Goal: Information Seeking & Learning: Learn about a topic

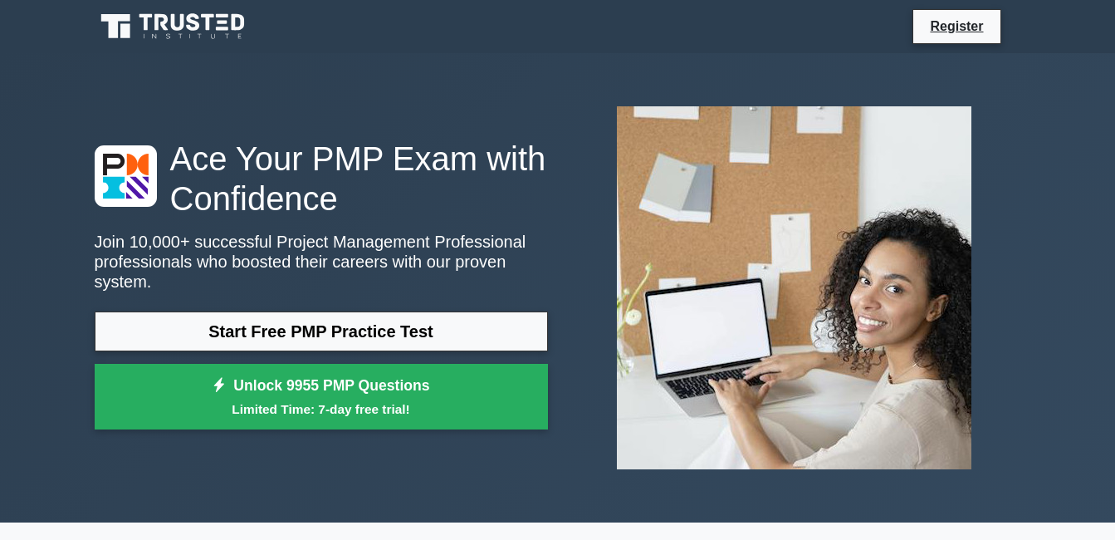
scroll to position [37, 0]
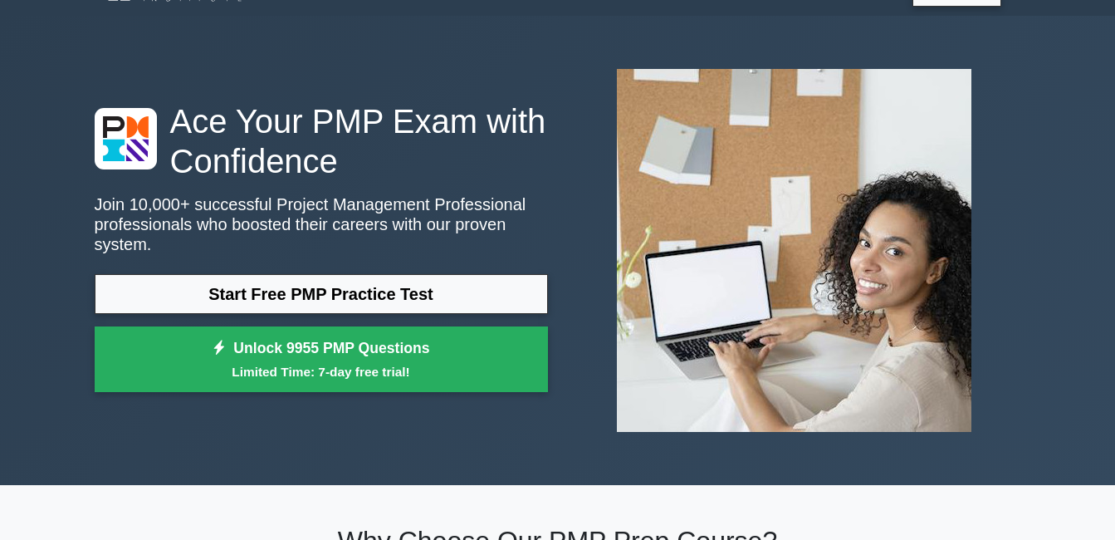
click at [487, 274] on link "Start Free PMP Practice Test" at bounding box center [321, 294] width 453 height 40
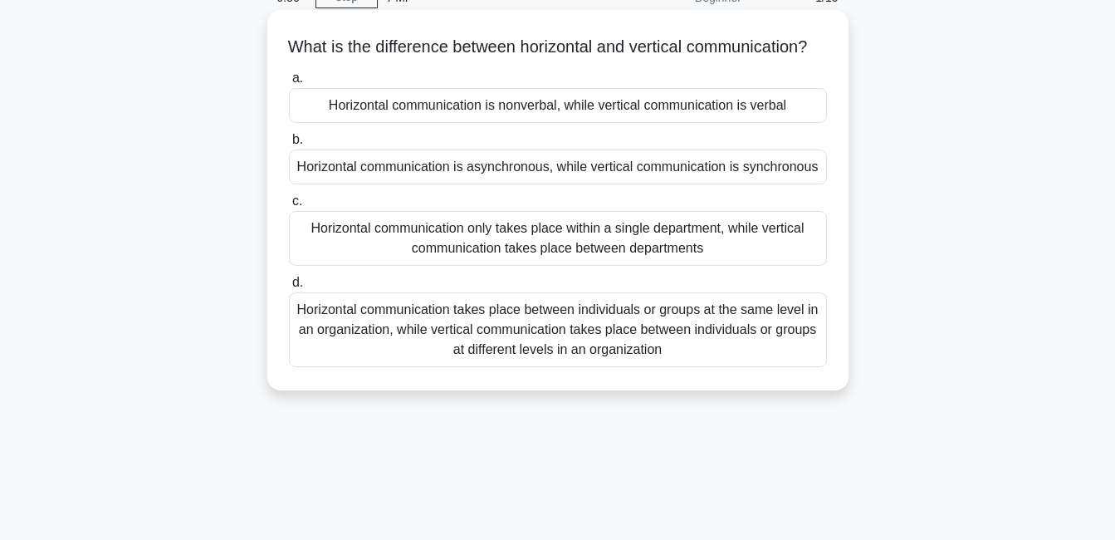
scroll to position [76, 0]
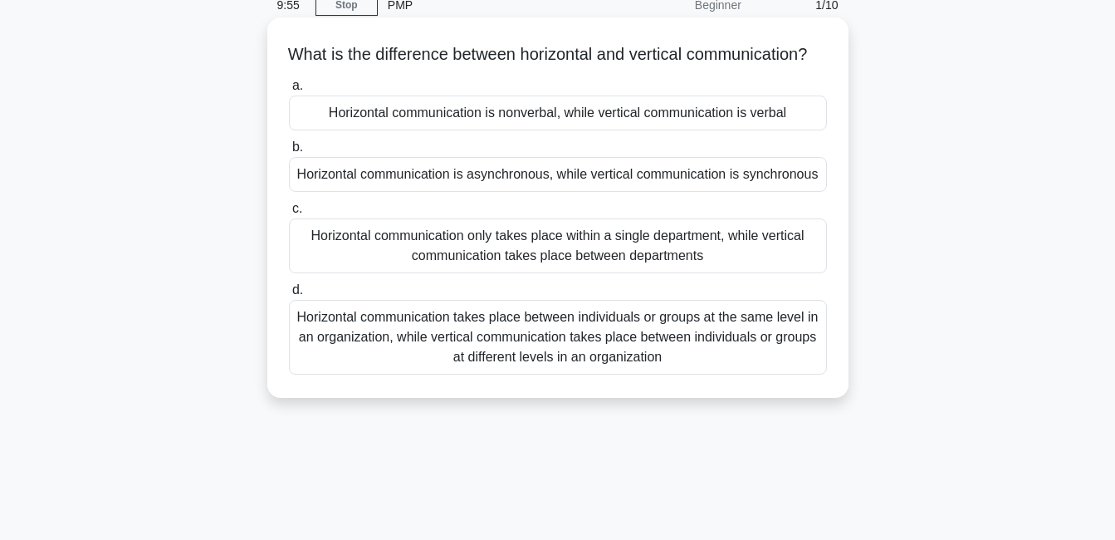
click at [550, 192] on div "Horizontal communication is asynchronous, while vertical communication is synch…" at bounding box center [558, 174] width 538 height 35
click at [289, 153] on input "b. Horizontal communication is asynchronous, while vertical communication is sy…" at bounding box center [289, 147] width 0 height 11
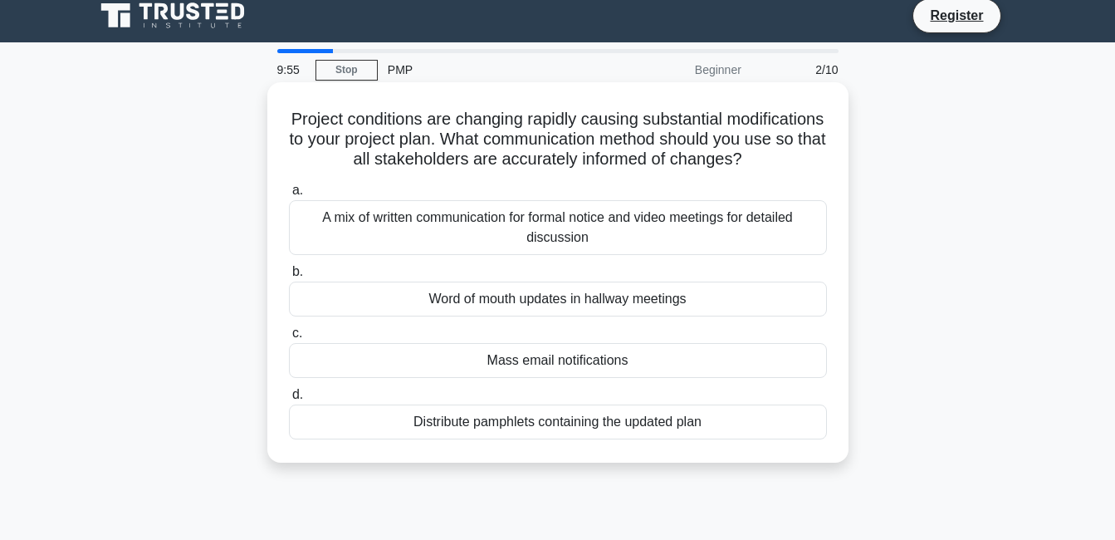
scroll to position [0, 0]
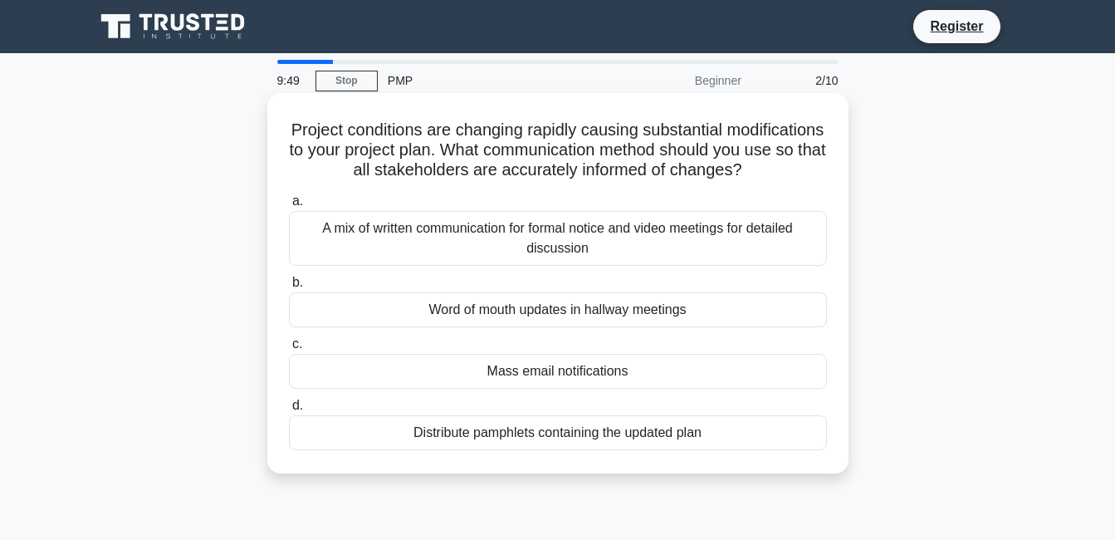
click at [597, 327] on div "Word of mouth updates in hallway meetings" at bounding box center [558, 309] width 538 height 35
click at [289, 288] on input "b. Word of mouth updates in hallway meetings" at bounding box center [289, 282] width 0 height 11
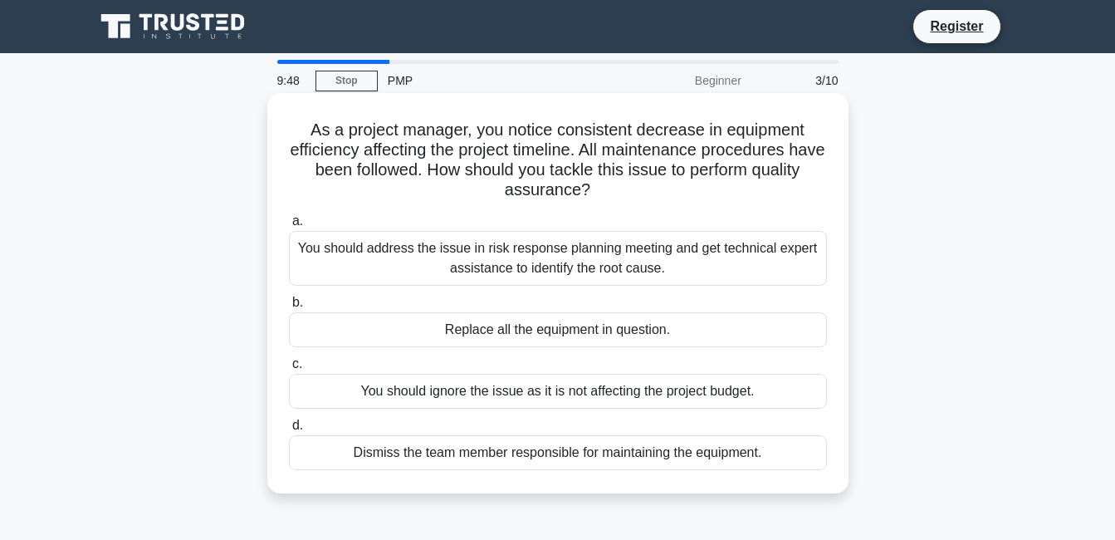
click at [585, 283] on div "You should address the issue in risk response planning meeting and get technica…" at bounding box center [558, 258] width 538 height 55
click at [289, 227] on input "a. You should address the issue in risk response planning meeting and get techn…" at bounding box center [289, 221] width 0 height 11
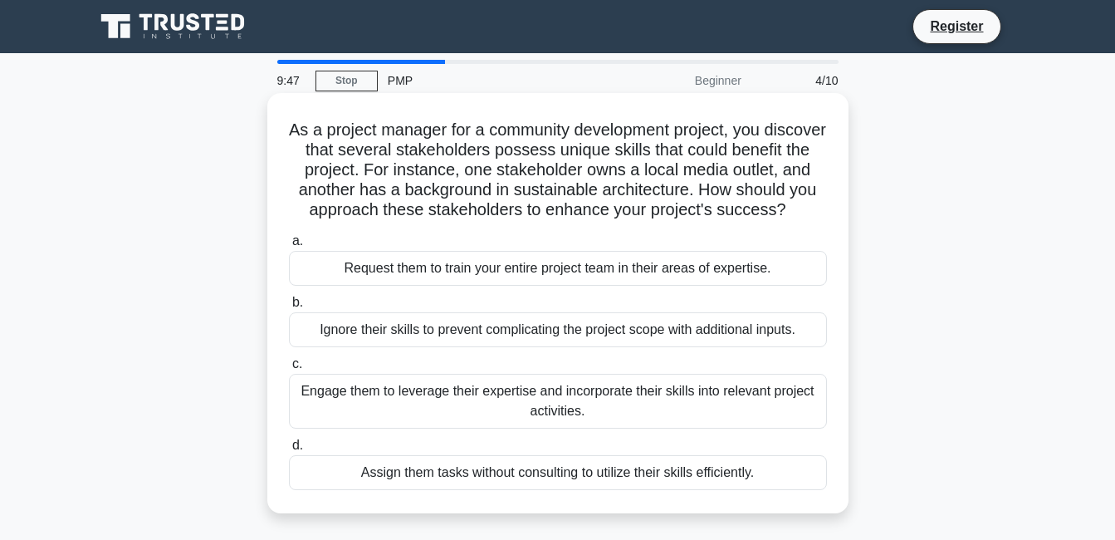
click at [583, 286] on div "Request them to train your entire project team in their areas of expertise." at bounding box center [558, 268] width 538 height 35
click at [289, 247] on input "a. Request them to train your entire project team in their areas of expertise." at bounding box center [289, 241] width 0 height 11
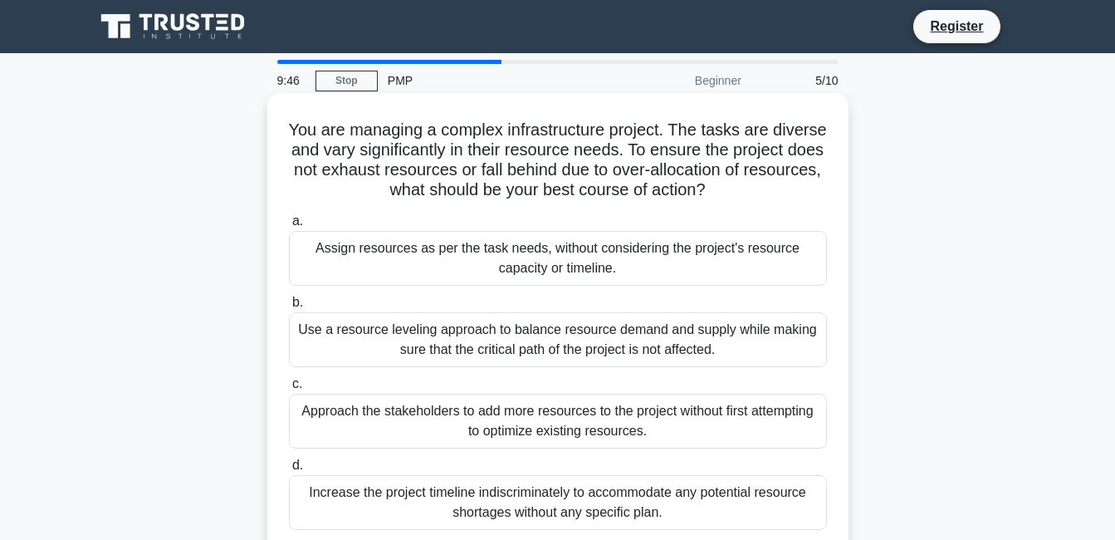
click at [589, 340] on div "Use a resource leveling approach to balance resource demand and supply while ma…" at bounding box center [558, 339] width 538 height 55
click at [289, 308] on input "b. Use a resource leveling approach to balance resource demand and supply while…" at bounding box center [289, 302] width 0 height 11
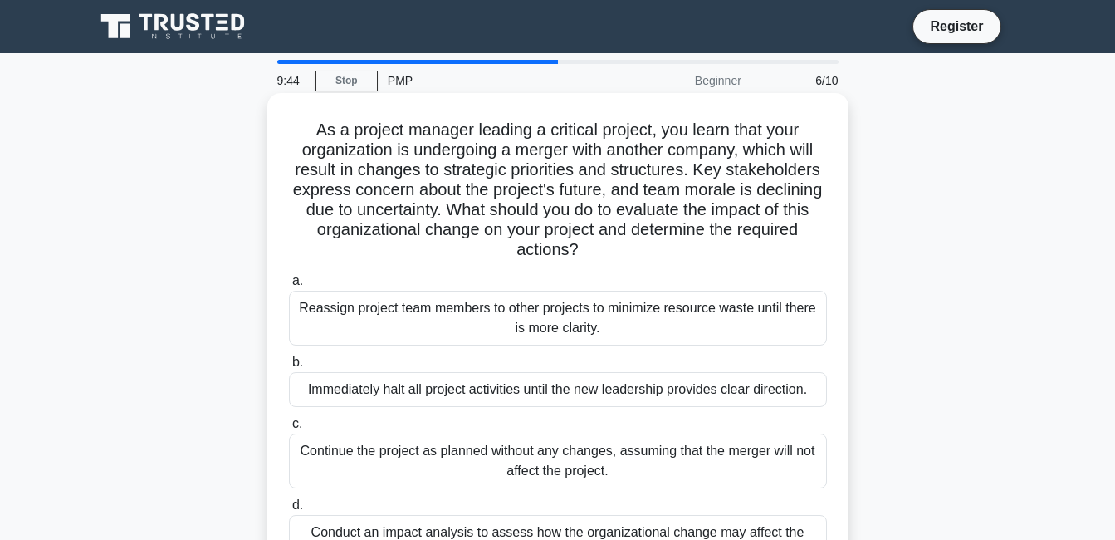
click at [578, 398] on div "Immediately halt all project activities until the new leadership provides clear…" at bounding box center [558, 389] width 538 height 35
click at [289, 368] on input "b. Immediately halt all project activities until the new leadership provides cl…" at bounding box center [289, 362] width 0 height 11
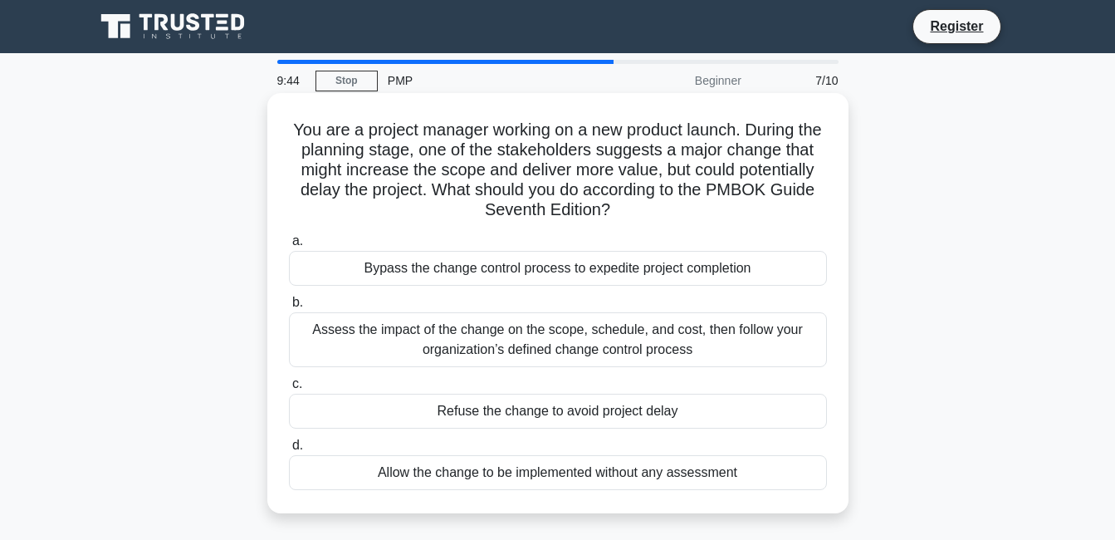
click at [578, 421] on div "Refuse the change to avoid project delay" at bounding box center [558, 411] width 538 height 35
click at [289, 389] on input "c. Refuse the change to avoid project delay" at bounding box center [289, 384] width 0 height 11
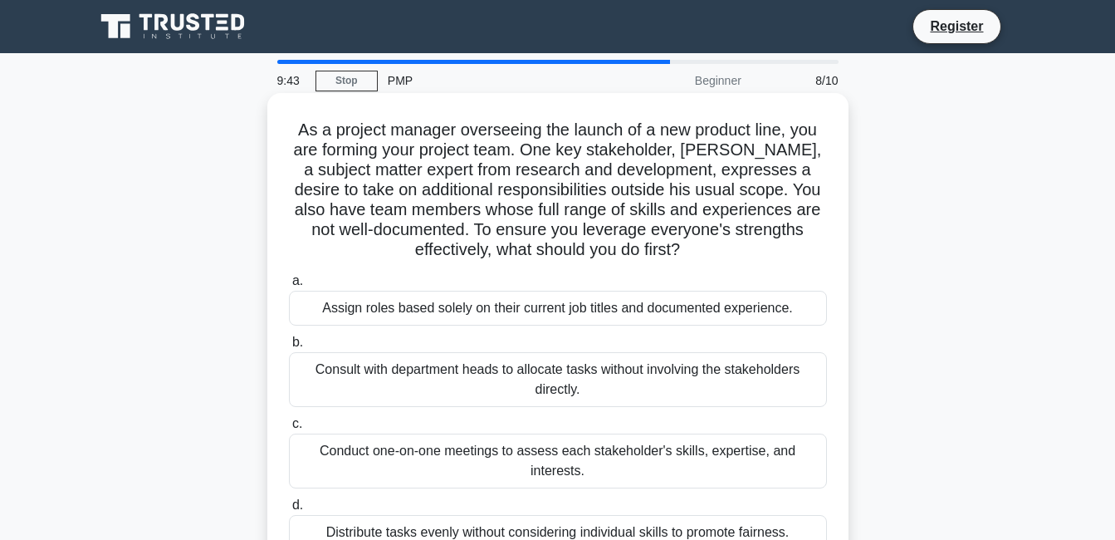
click at [579, 449] on div "Conduct one-on-one meetings to assess each stakeholder's skills, expertise, and…" at bounding box center [558, 460] width 538 height 55
click at [289, 429] on input "c. Conduct one-on-one meetings to assess each stakeholder's skills, expertise, …" at bounding box center [289, 424] width 0 height 11
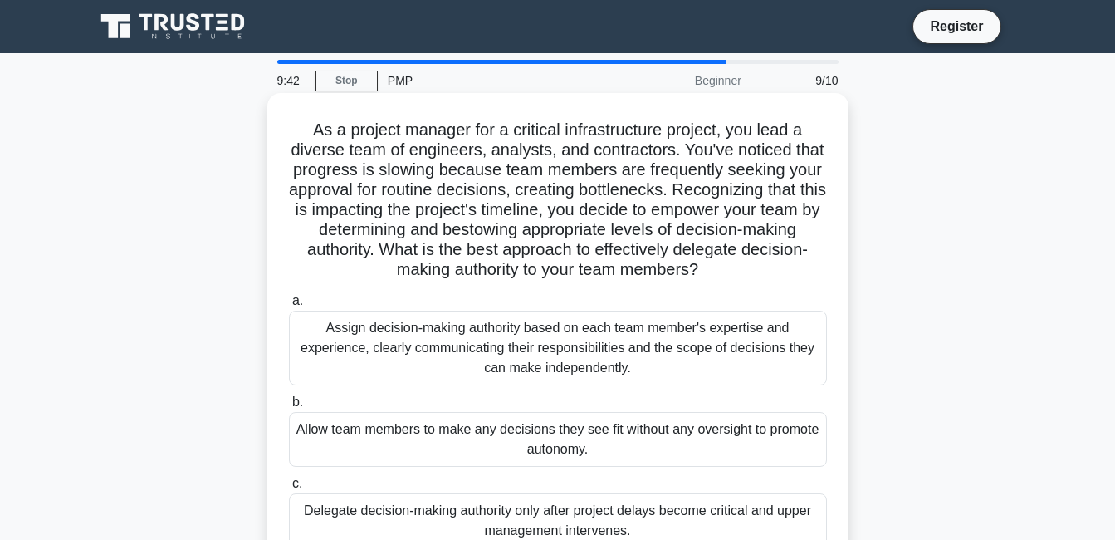
click at [578, 456] on div "Allow team members to make any decisions they see fit without any oversight to …" at bounding box center [558, 439] width 538 height 55
click at [289, 408] on input "b. Allow team members to make any decisions they see fit without any oversight …" at bounding box center [289, 402] width 0 height 11
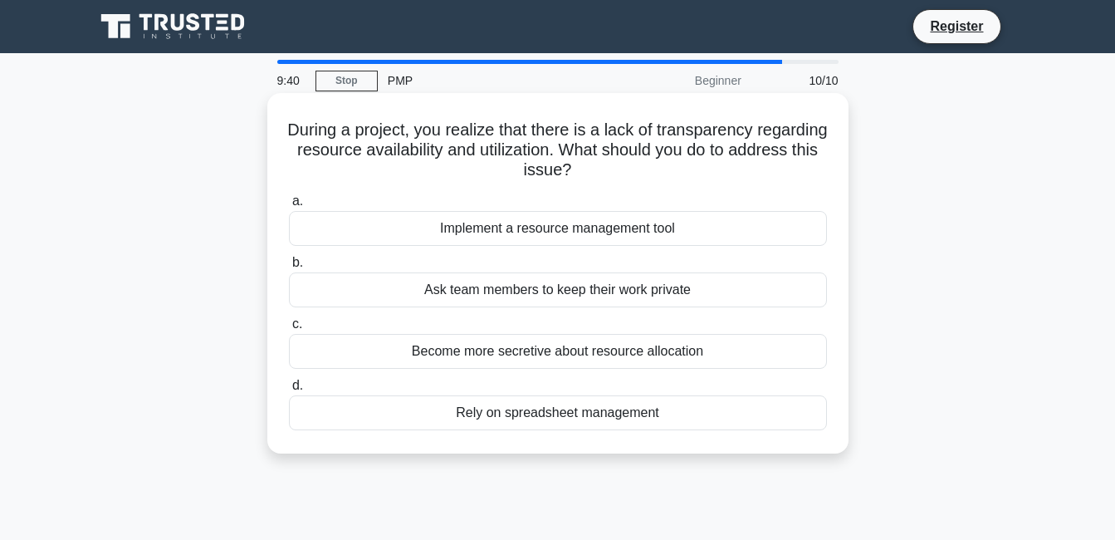
click at [588, 409] on div "Rely on spreadsheet management" at bounding box center [558, 412] width 538 height 35
click at [289, 391] on input "d. Rely on spreadsheet management" at bounding box center [289, 385] width 0 height 11
